Goal: Check status: Check status

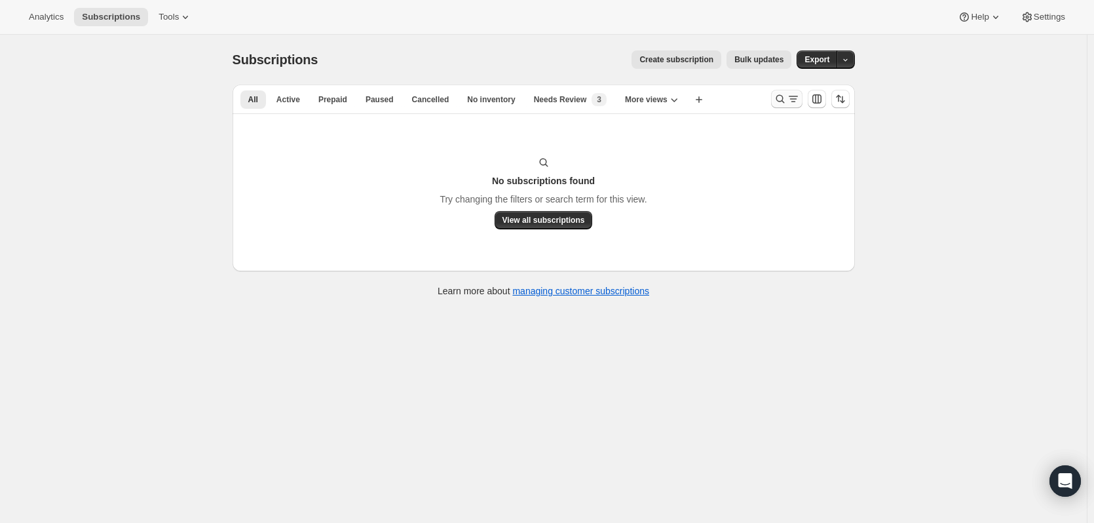
click at [784, 100] on icon "Search and filter results" at bounding box center [779, 99] width 9 height 9
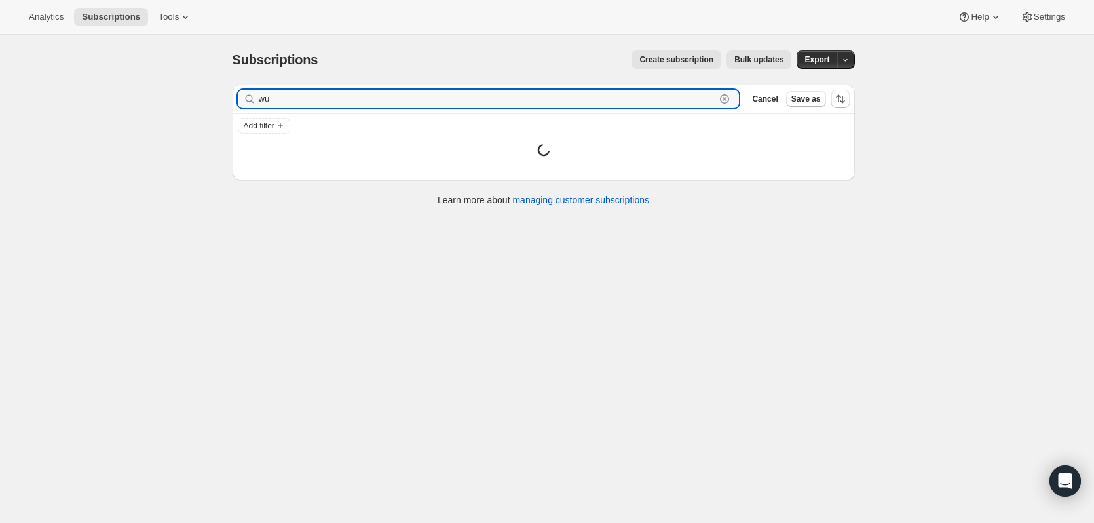
type input "w"
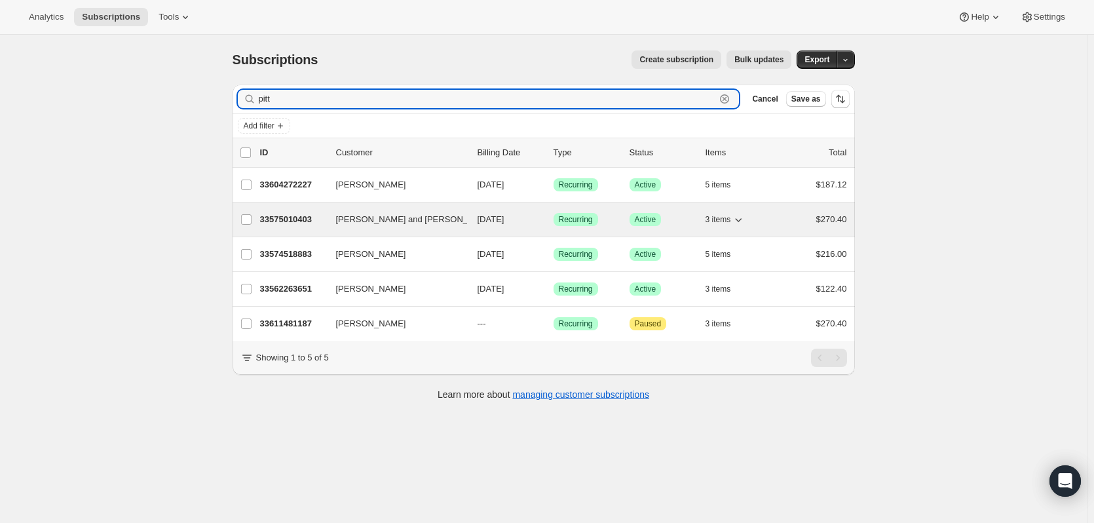
type input "pitt"
click at [289, 217] on p "33575010403" at bounding box center [292, 219] width 65 height 13
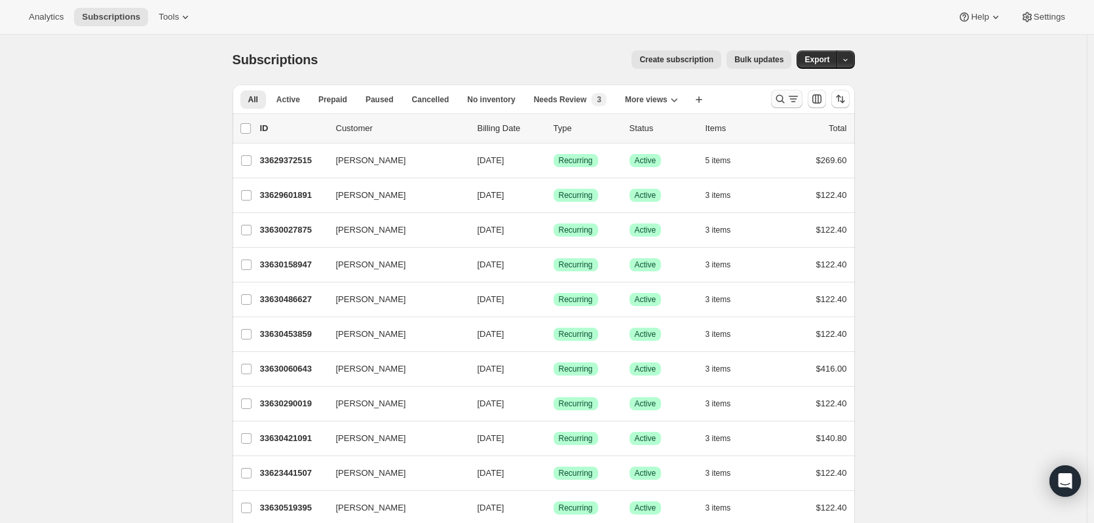
click at [781, 98] on icon "Search and filter results" at bounding box center [779, 98] width 13 height 13
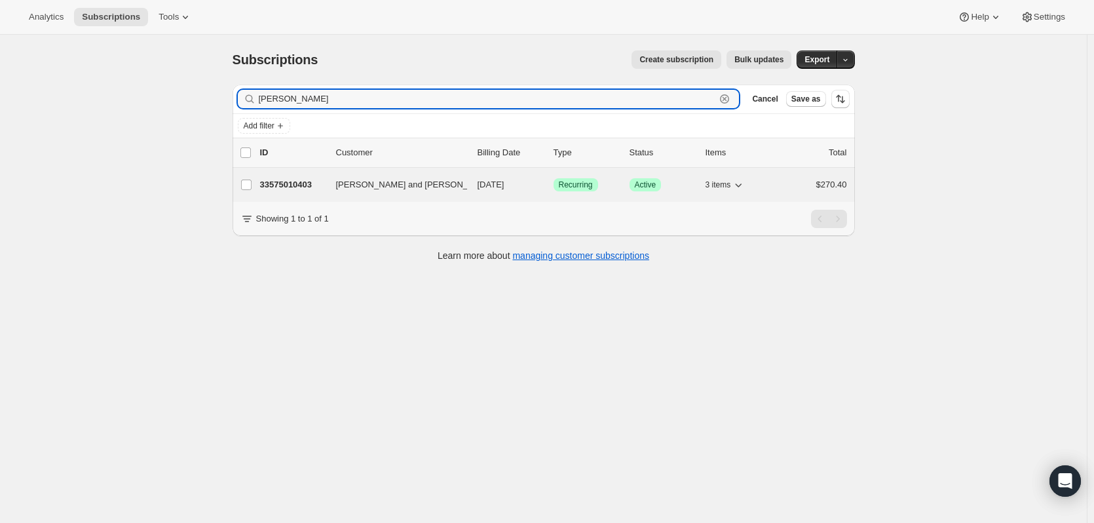
type input "richard pitt"
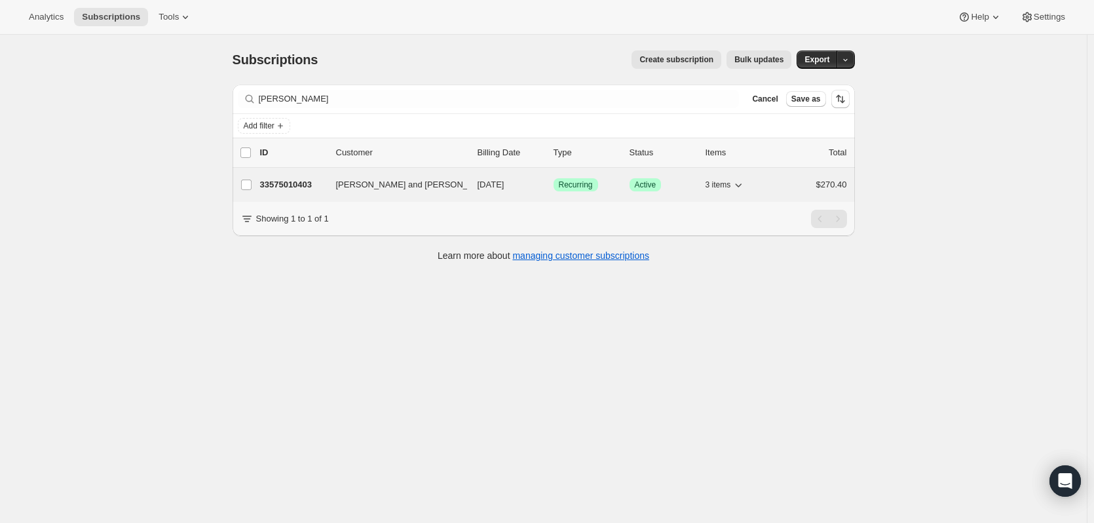
click at [298, 191] on p "33575010403" at bounding box center [292, 184] width 65 height 13
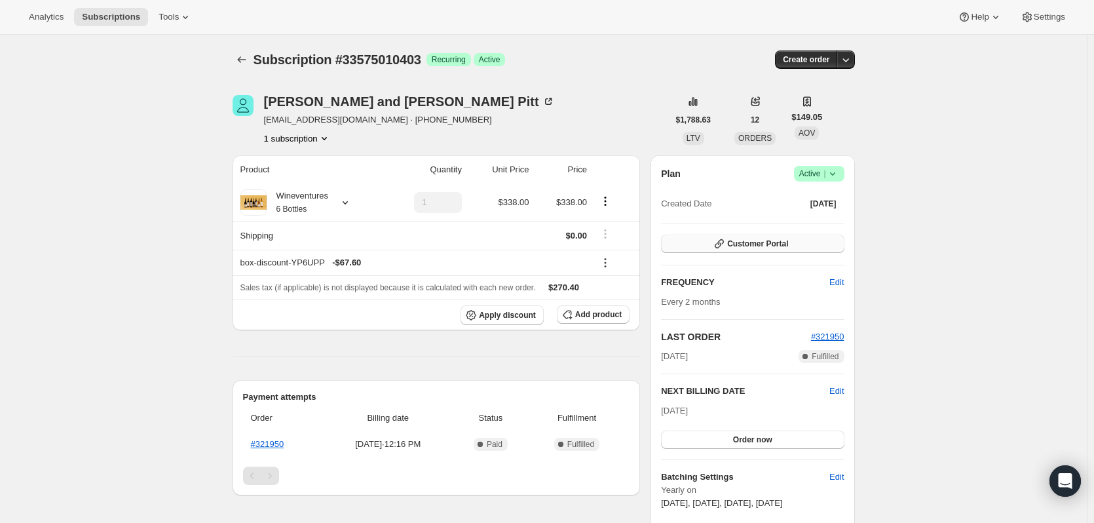
click at [720, 243] on icon "button" at bounding box center [719, 243] width 13 height 13
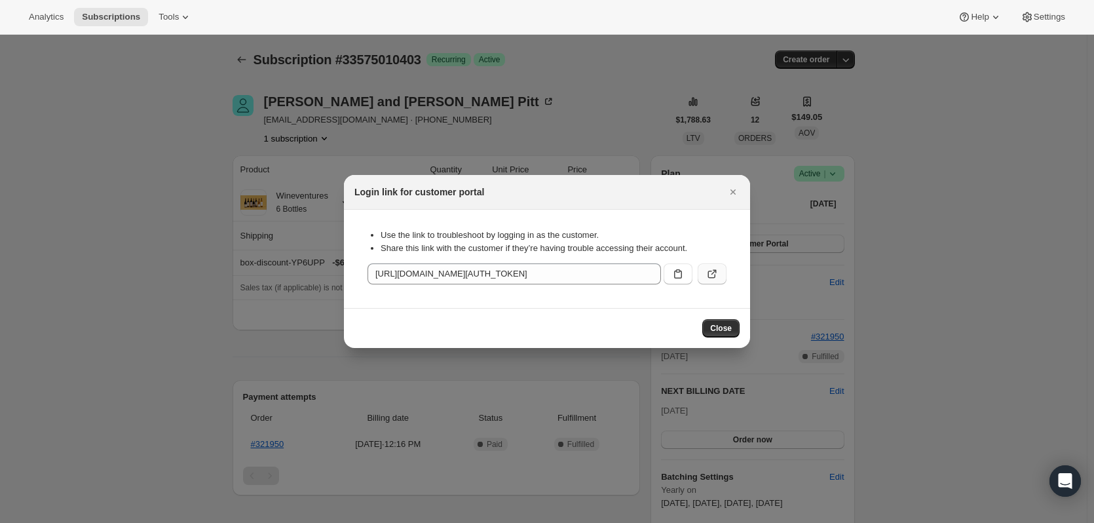
click at [703, 278] on button ":rcc:" at bounding box center [712, 273] width 29 height 21
click at [730, 194] on icon "Close" at bounding box center [732, 191] width 13 height 13
